Goal: Task Accomplishment & Management: Manage account settings

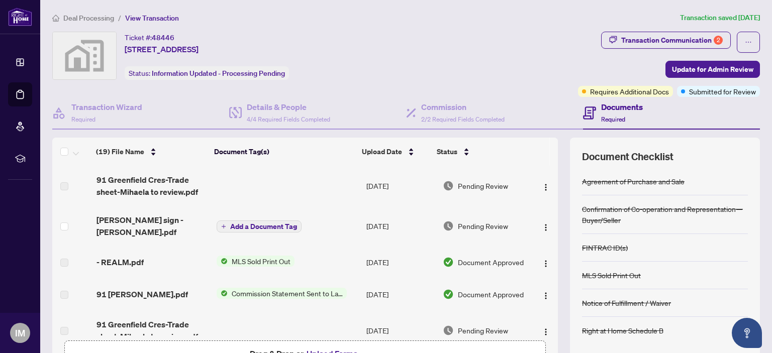
click at [262, 227] on span "Add a Document Tag" at bounding box center [263, 226] width 67 height 7
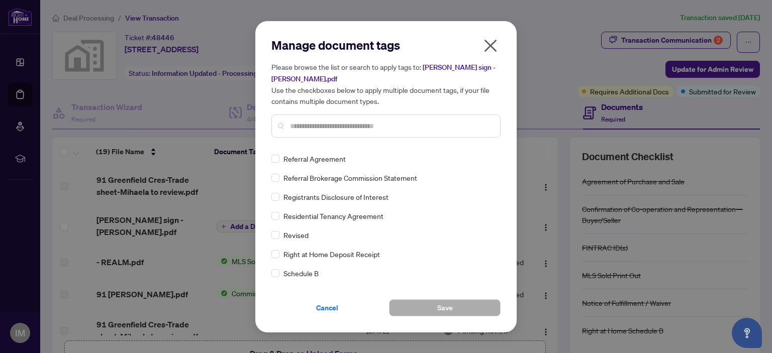
scroll to position [1960, 0]
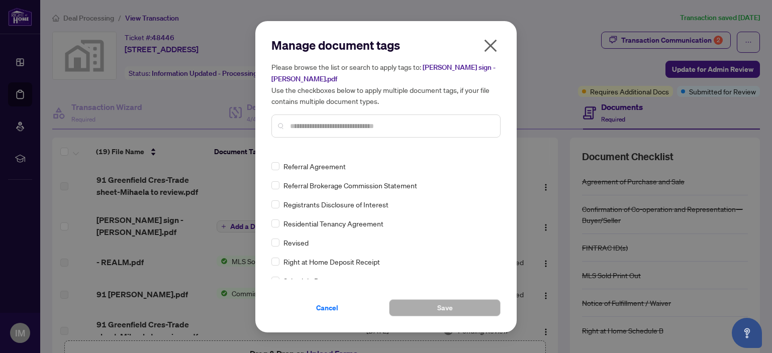
click at [490, 44] on icon "close" at bounding box center [490, 46] width 16 height 16
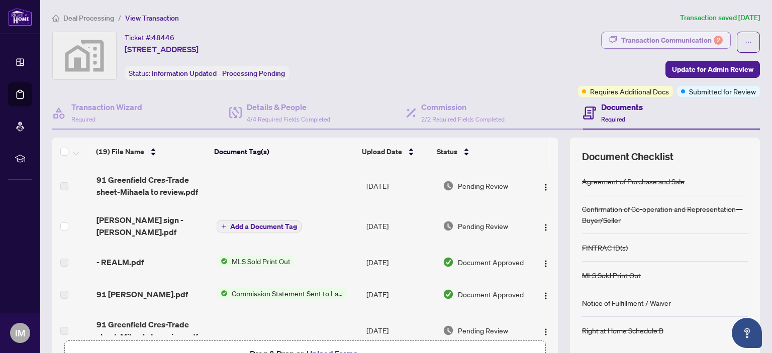
click at [670, 39] on div "Transaction Communication 2" at bounding box center [672, 40] width 102 height 16
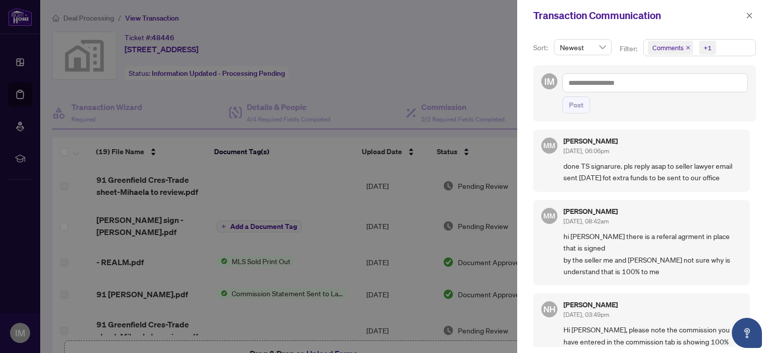
scroll to position [0, 0]
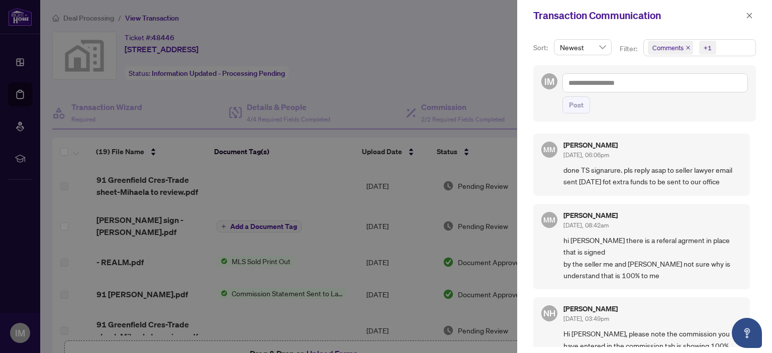
click at [749, 14] on icon "close" at bounding box center [749, 15] width 7 height 7
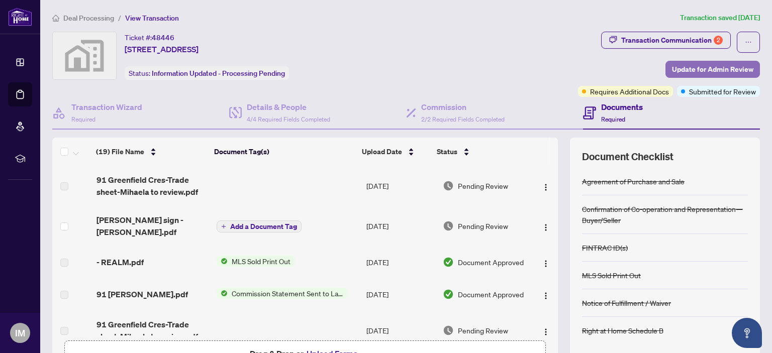
click at [689, 69] on span "Update for Admin Review" at bounding box center [712, 69] width 81 height 16
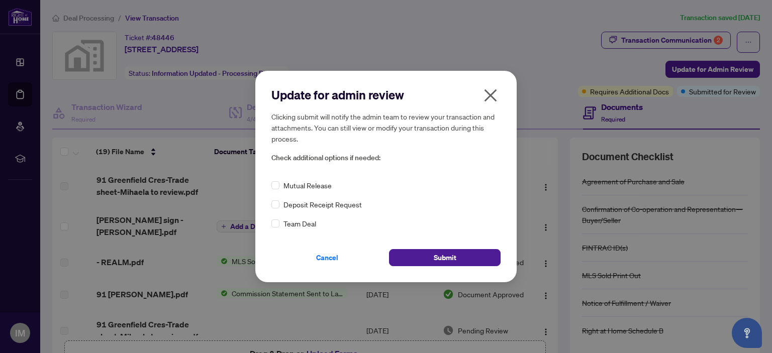
click at [490, 94] on icon "close" at bounding box center [490, 95] width 13 height 13
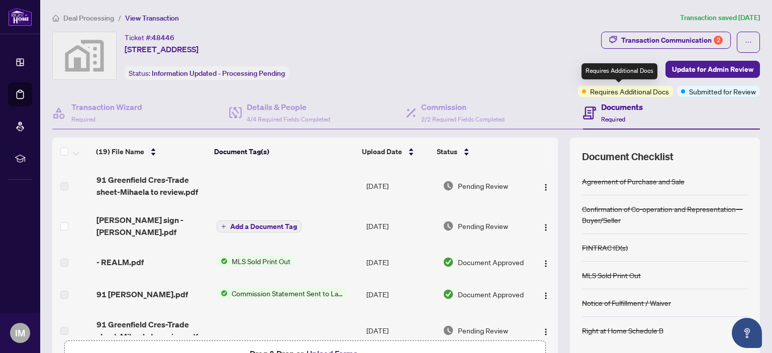
click at [610, 94] on span "Requires Additional Docs" at bounding box center [629, 91] width 79 height 11
click at [634, 90] on span "Requires Additional Docs" at bounding box center [629, 91] width 79 height 11
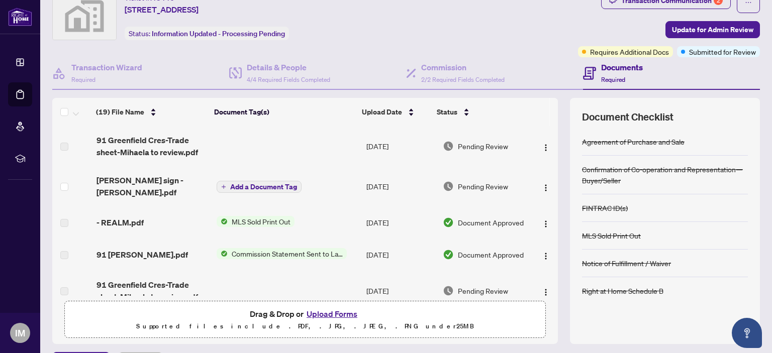
scroll to position [17, 0]
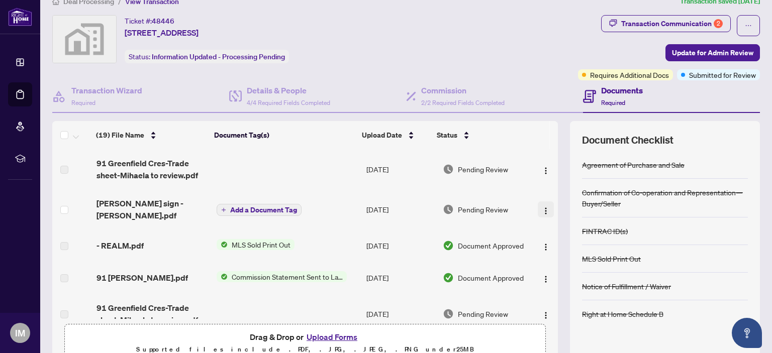
click at [542, 209] on img "button" at bounding box center [546, 211] width 8 height 8
